Goal: Information Seeking & Learning: Find specific fact

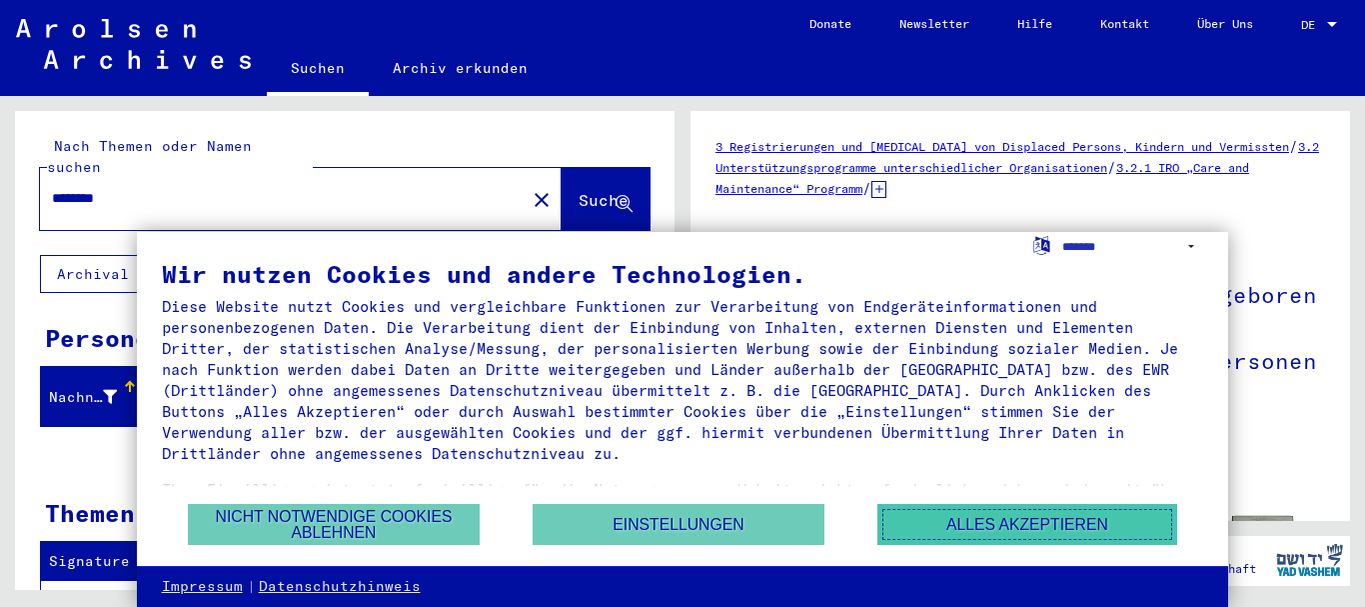
click at [947, 522] on button "Alles akzeptieren" at bounding box center [1027, 524] width 300 height 41
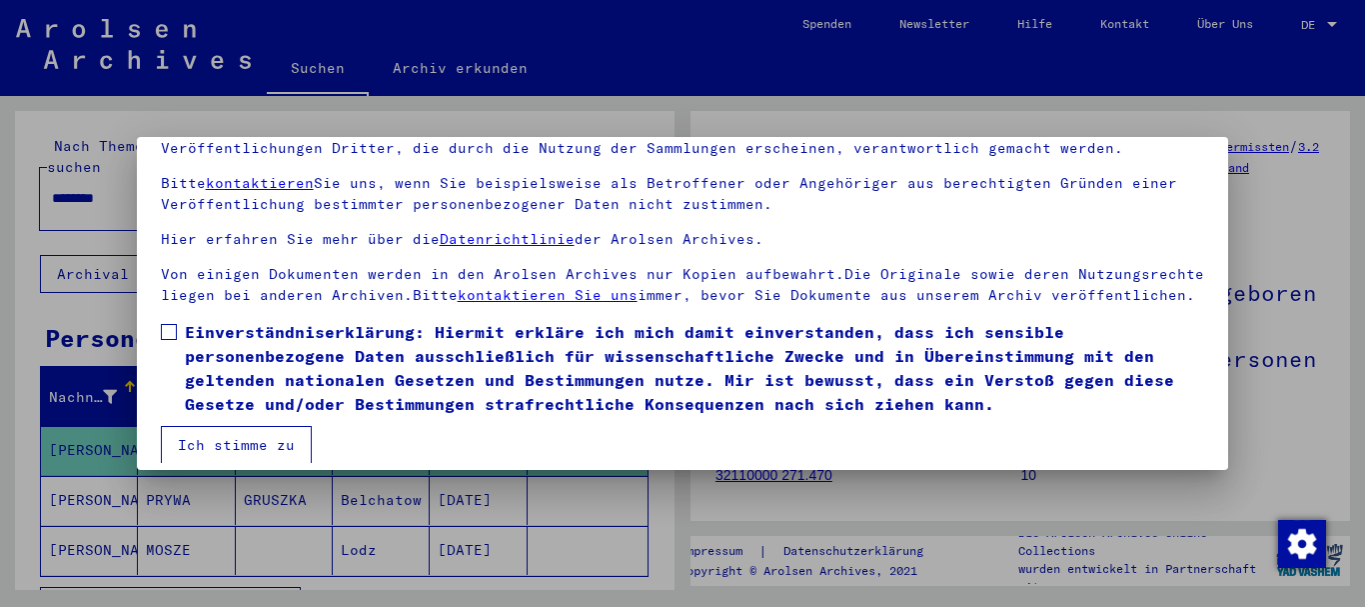
scroll to position [161, 0]
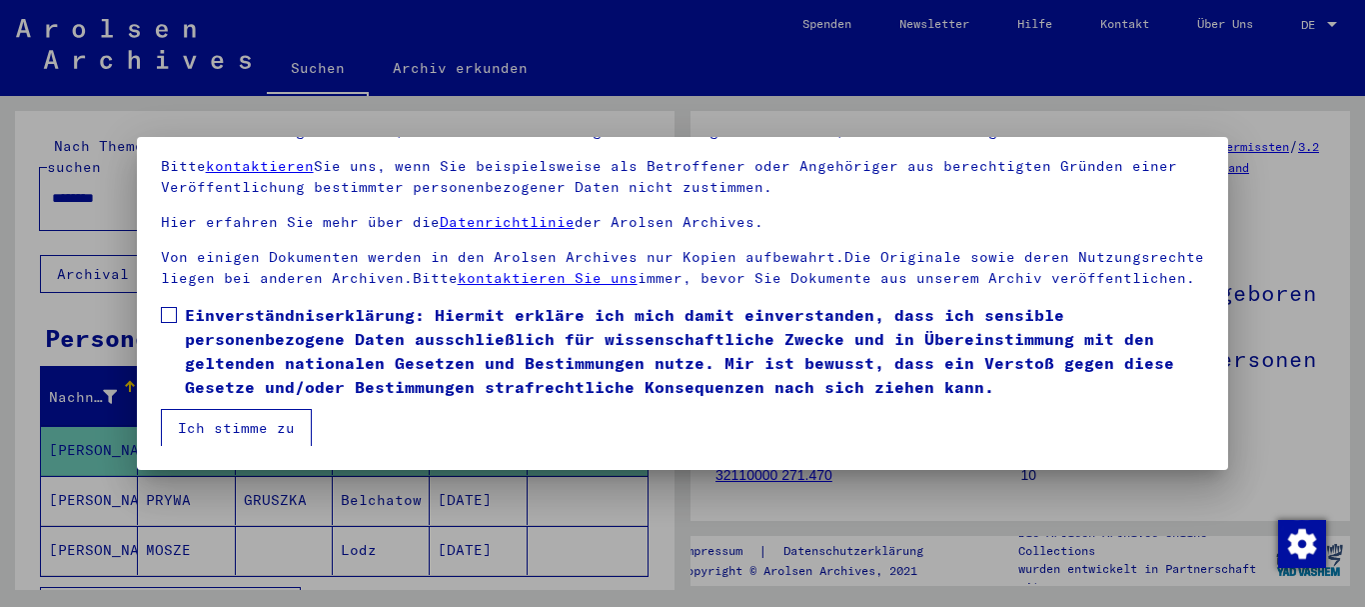
click at [266, 428] on button "Ich stimme zu" at bounding box center [236, 428] width 151 height 38
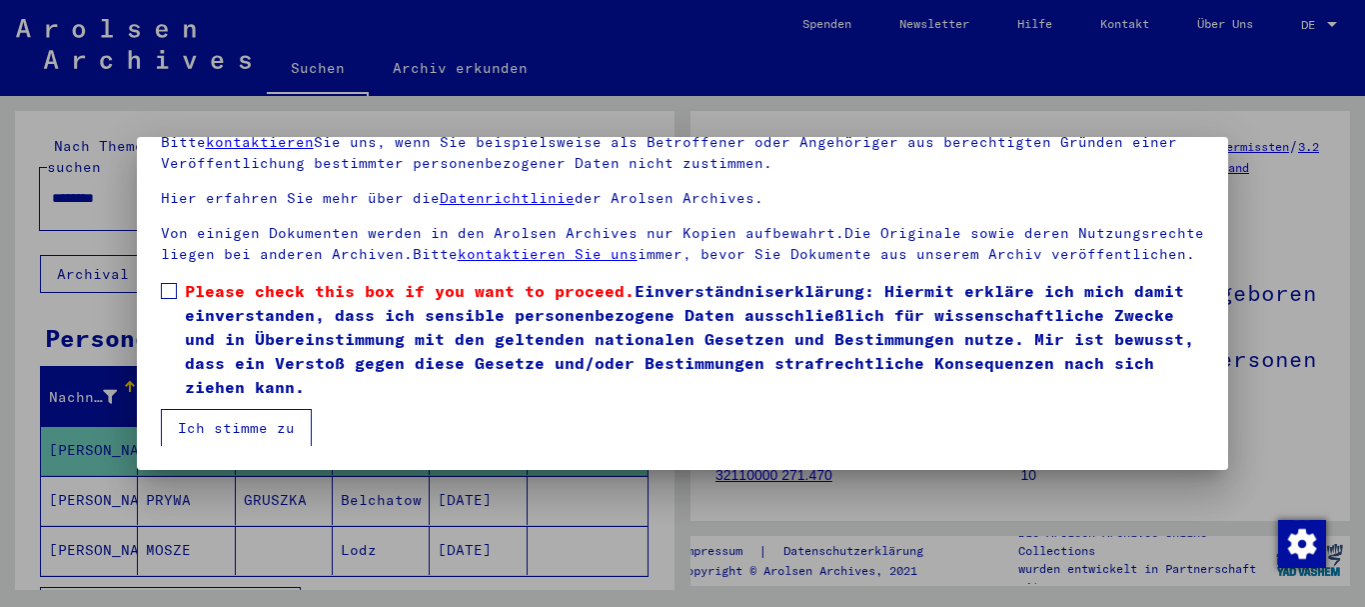
scroll to position [130, 0]
click at [281, 409] on button "Ich stimme zu" at bounding box center [236, 428] width 151 height 38
click at [245, 422] on button "Ich stimme zu" at bounding box center [236, 428] width 151 height 38
click at [167, 283] on span at bounding box center [169, 291] width 16 height 16
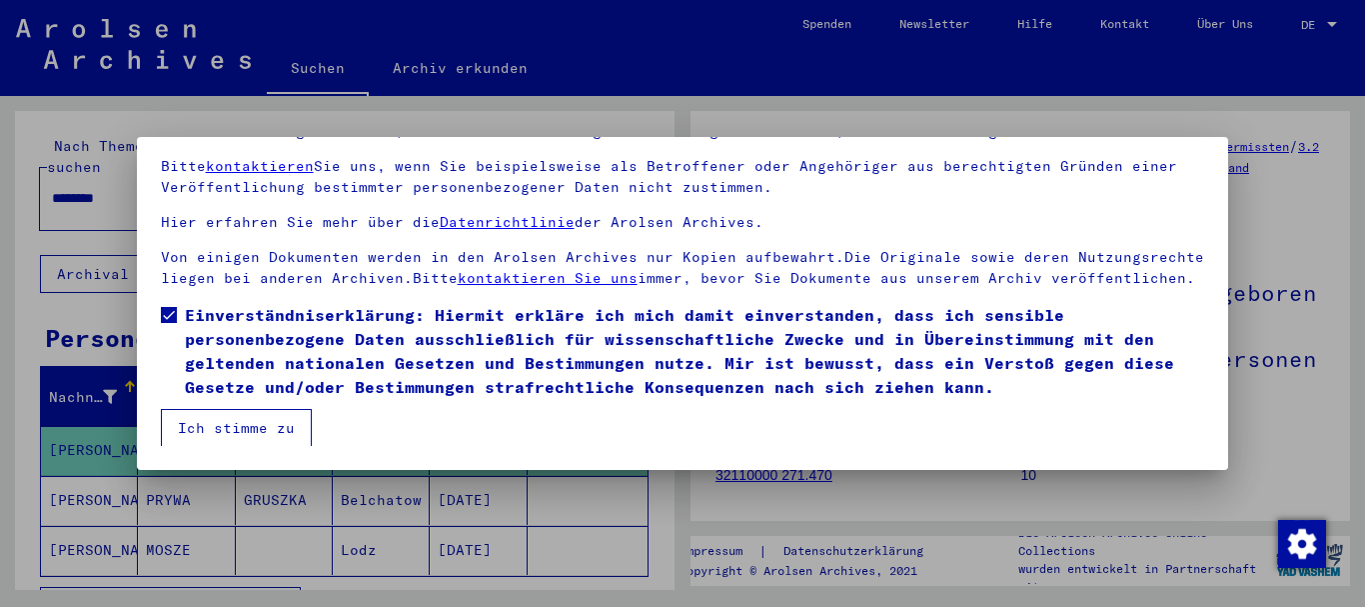
click at [267, 429] on button "Ich stimme zu" at bounding box center [236, 428] width 151 height 38
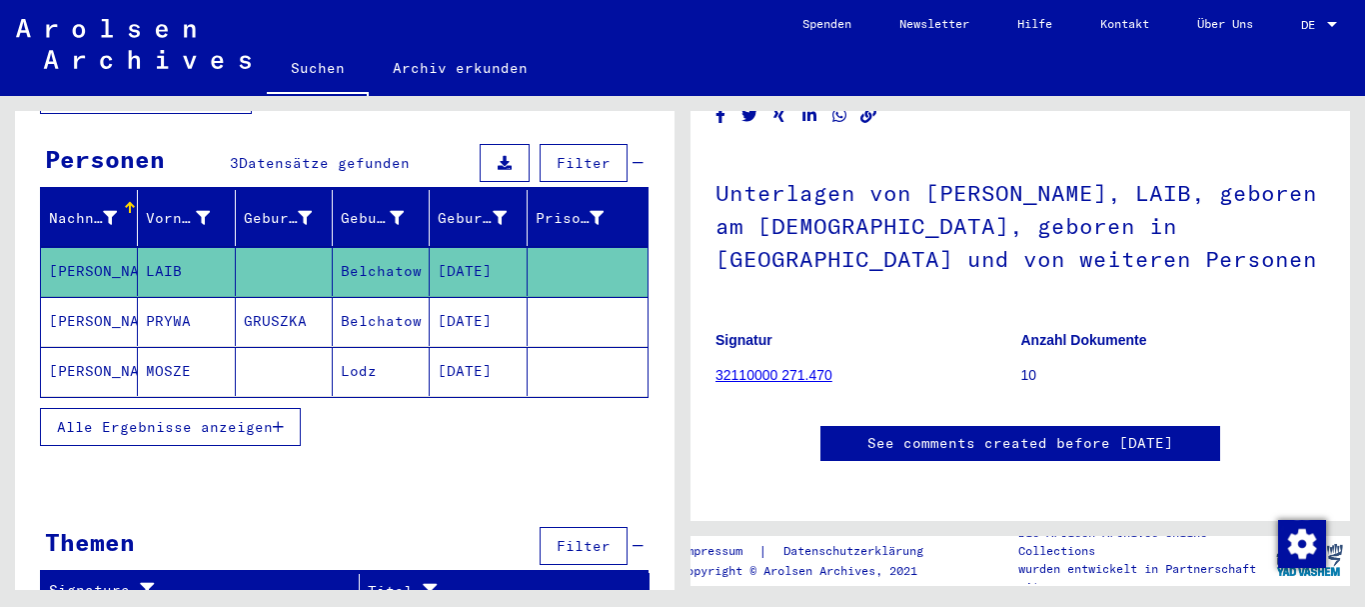
scroll to position [79, 0]
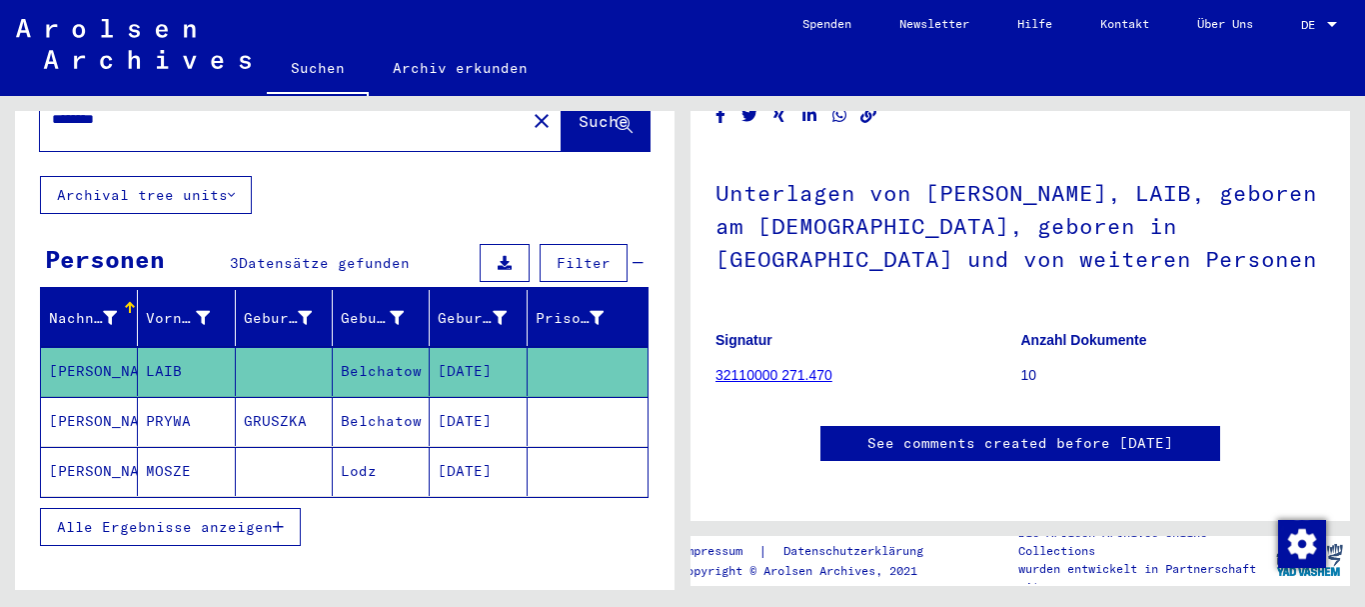
click at [221, 518] on span "Alle Ergebnisse anzeigen" at bounding box center [165, 527] width 216 height 18
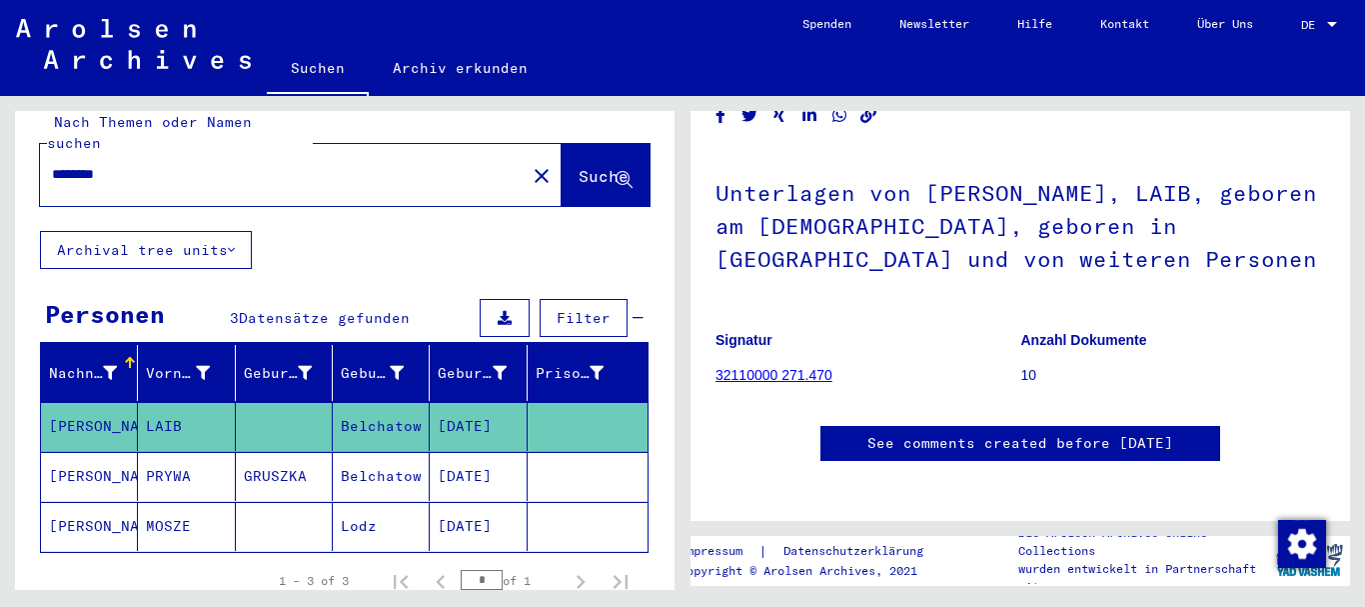
scroll to position [19, 0]
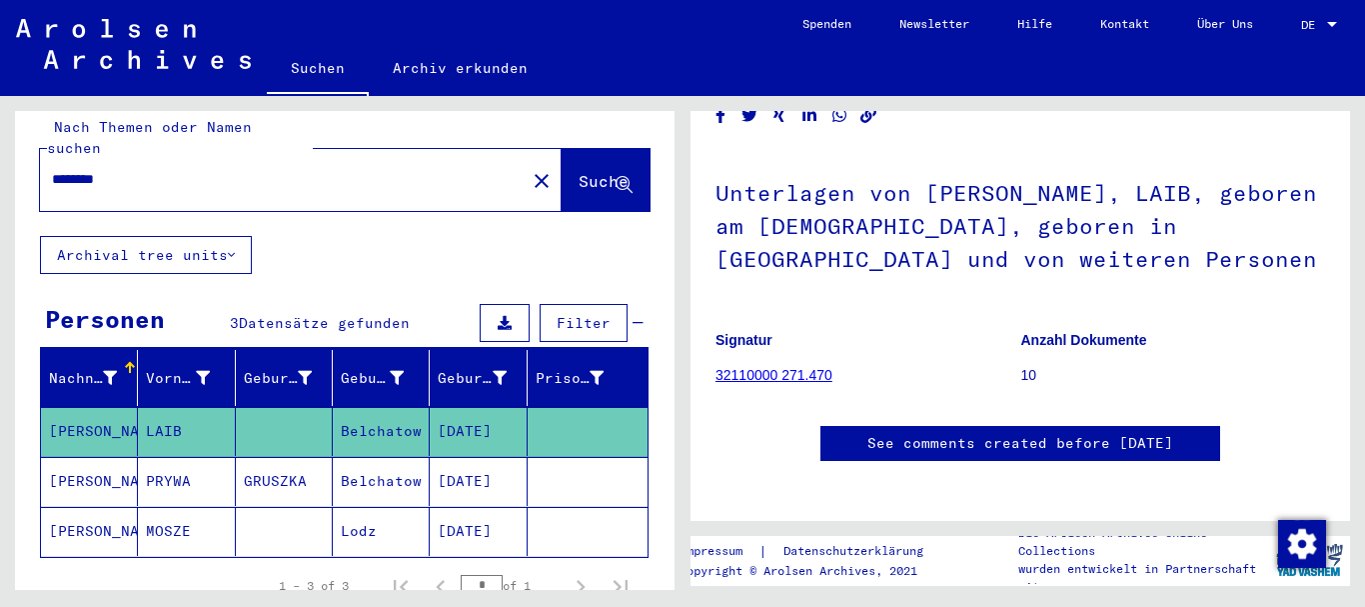
click at [71, 407] on mat-cell "[PERSON_NAME]" at bounding box center [89, 431] width 97 height 49
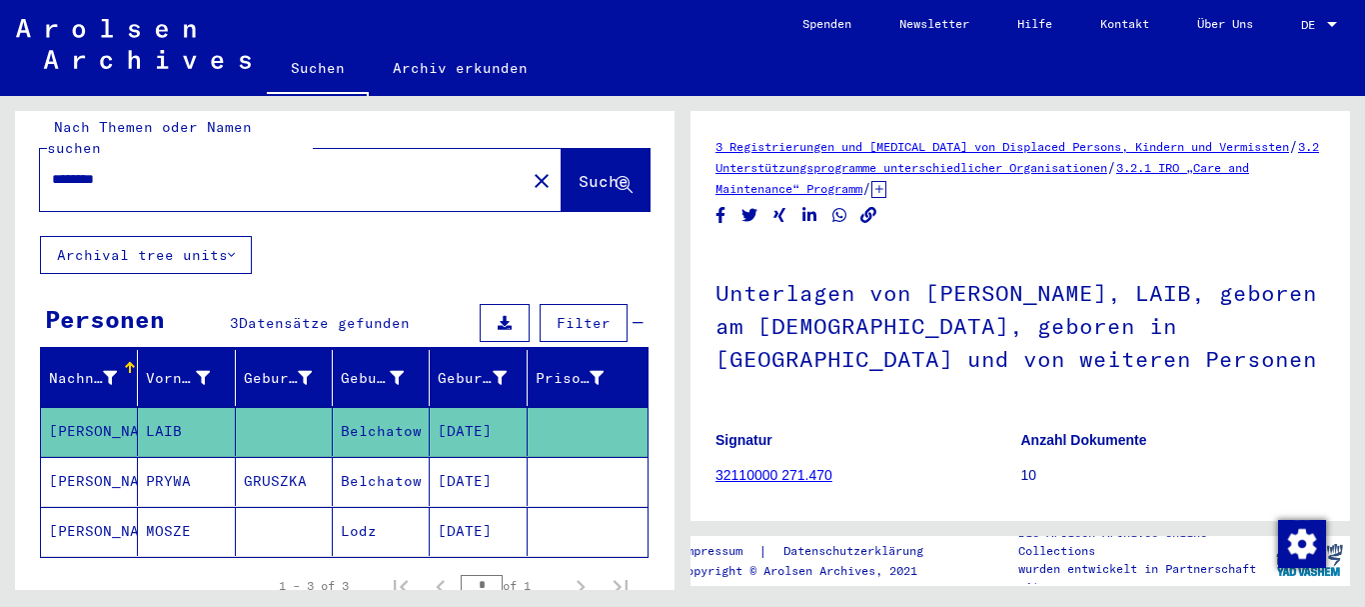
type input "**********"
